Goal: Task Accomplishment & Management: Manage account settings

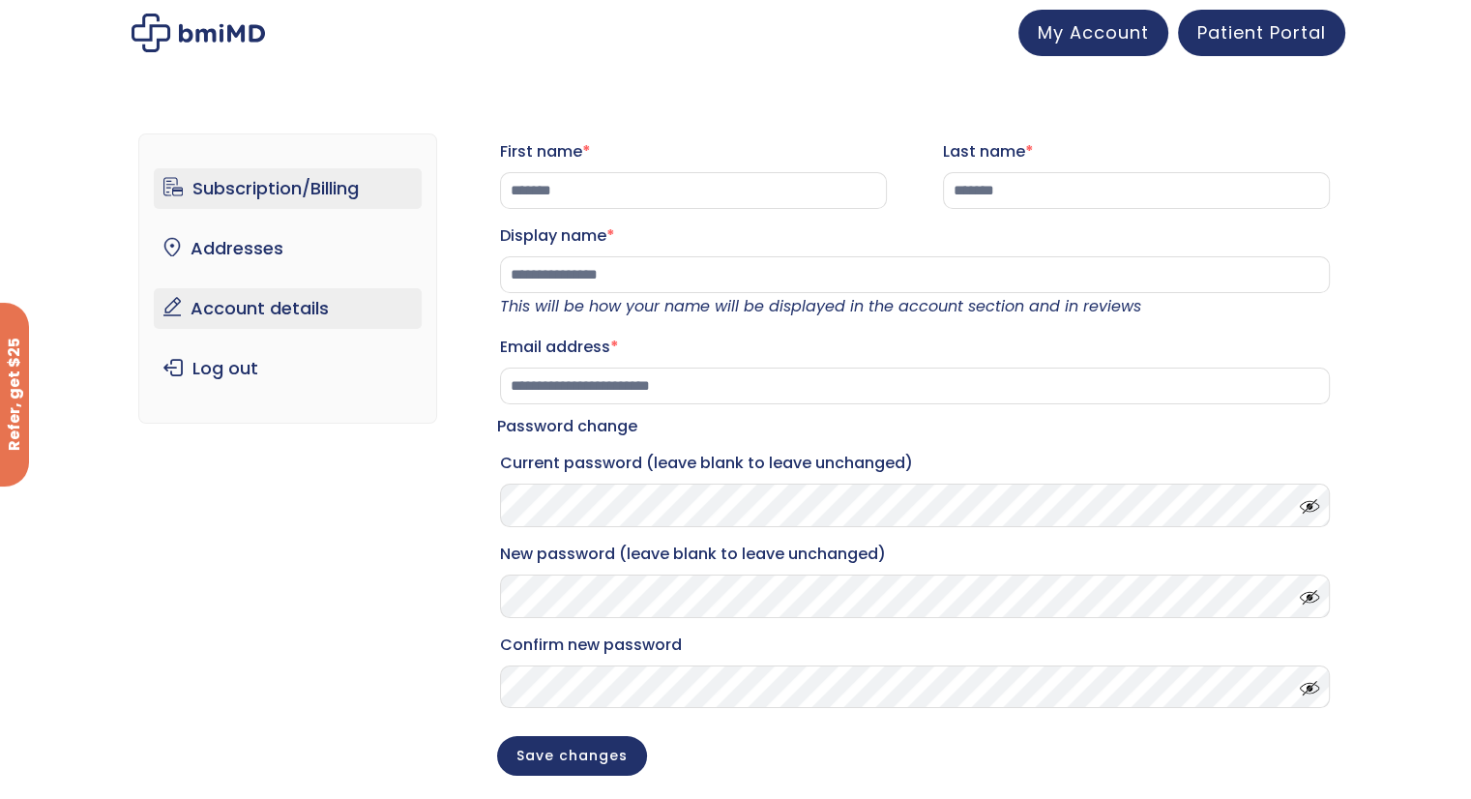
click at [236, 181] on link "Subscription/Billing" at bounding box center [288, 188] width 268 height 41
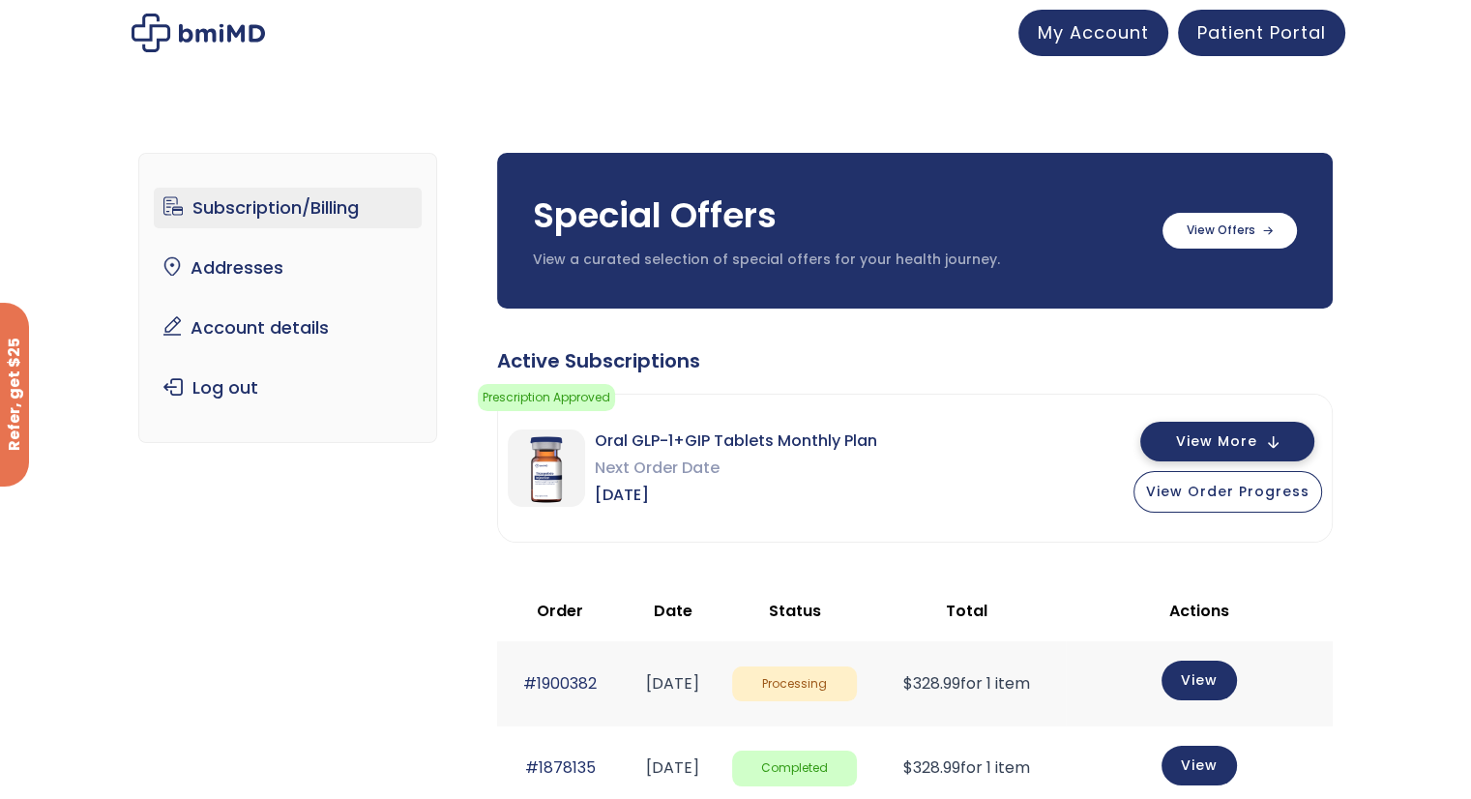
click at [1269, 449] on button "View More" at bounding box center [1227, 442] width 174 height 40
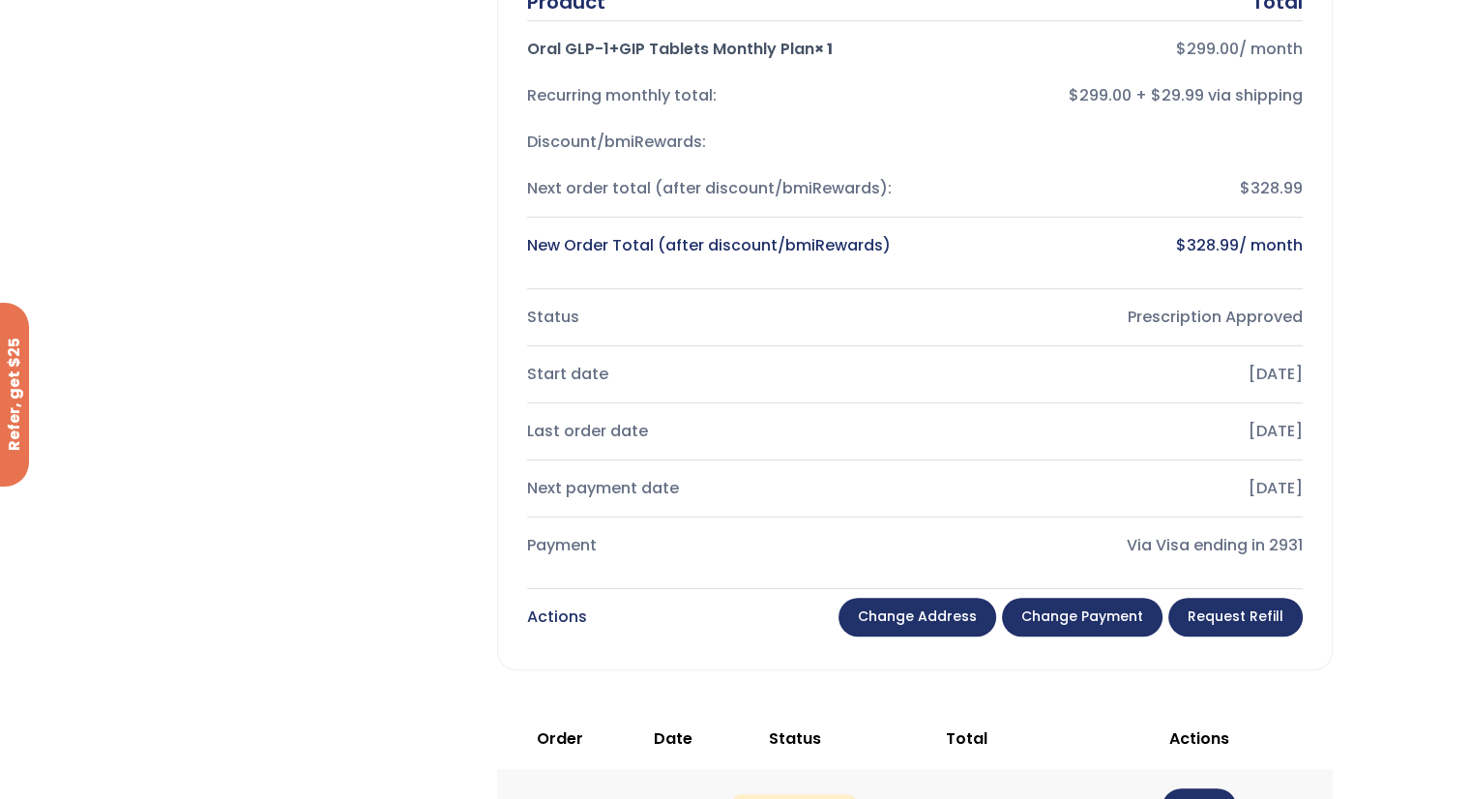
scroll to position [566, 0]
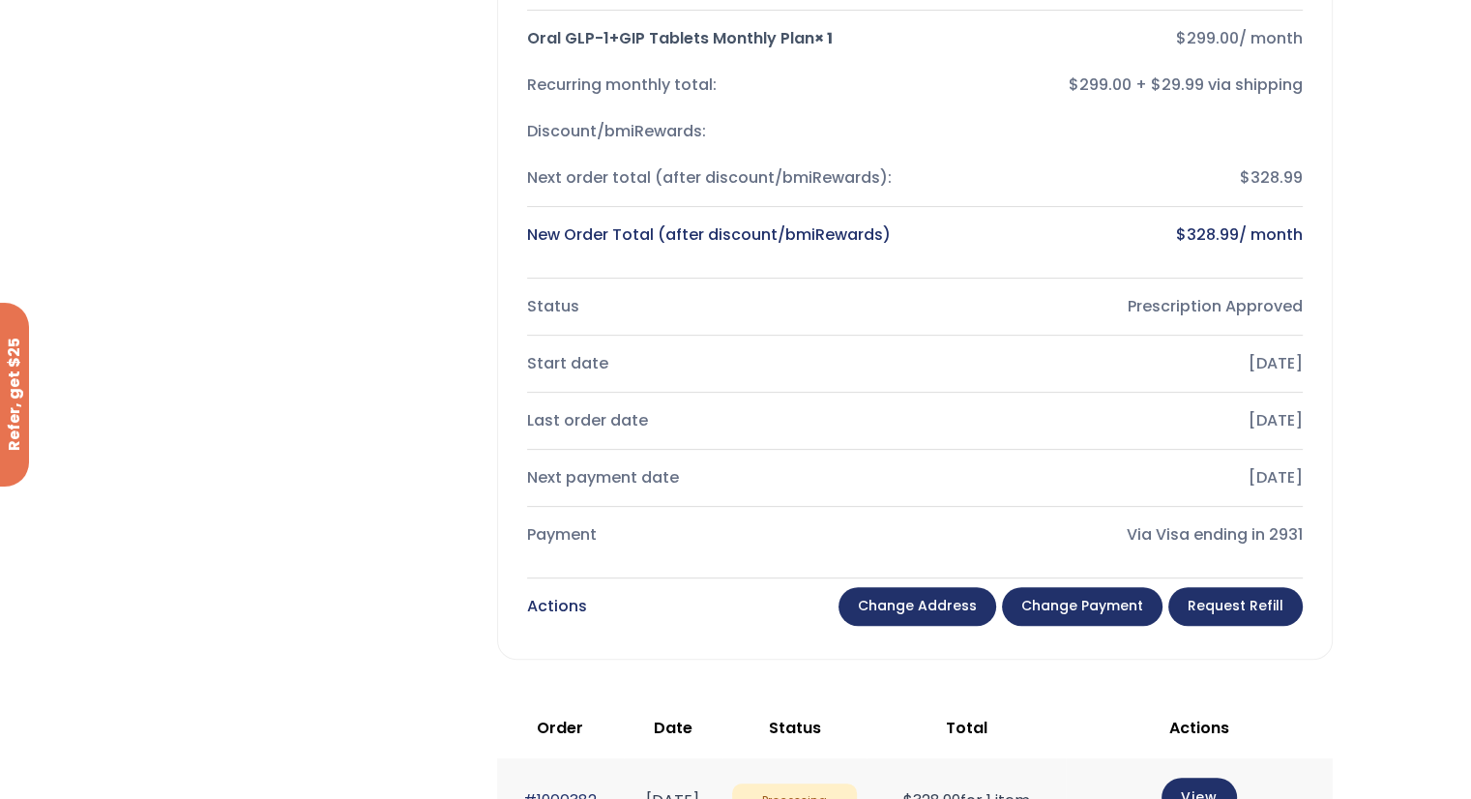
click at [1230, 606] on link "Request Refill" at bounding box center [1235, 606] width 134 height 39
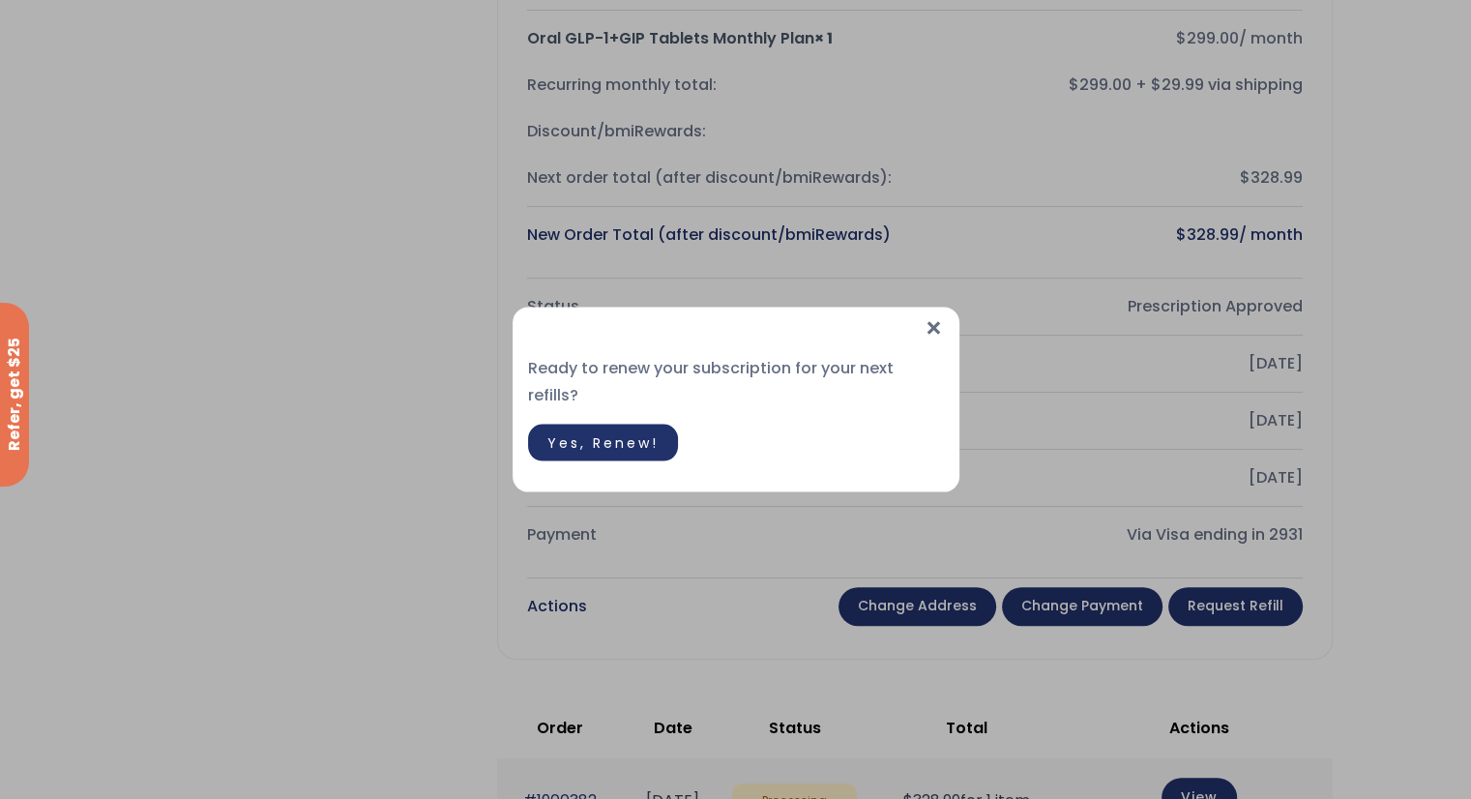
click at [925, 336] on span "×" at bounding box center [934, 329] width 20 height 42
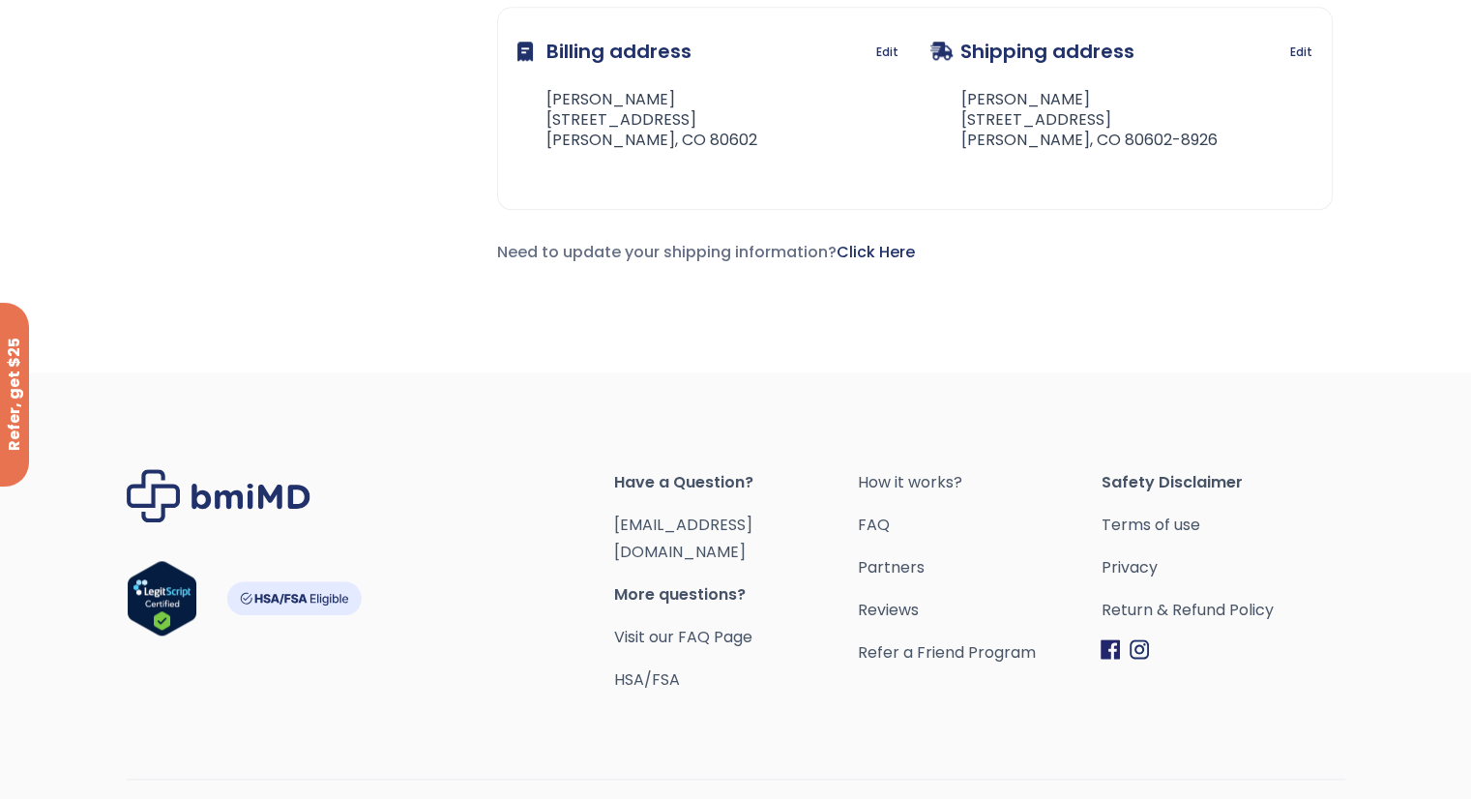
scroll to position [1820, 0]
click at [677, 514] on link "[EMAIL_ADDRESS][DOMAIN_NAME]" at bounding box center [683, 538] width 138 height 49
click at [671, 481] on span "Have a Question?" at bounding box center [736, 482] width 244 height 27
click at [668, 517] on link "[EMAIL_ADDRESS][DOMAIN_NAME]" at bounding box center [683, 538] width 138 height 49
